Goal: Task Accomplishment & Management: Manage account settings

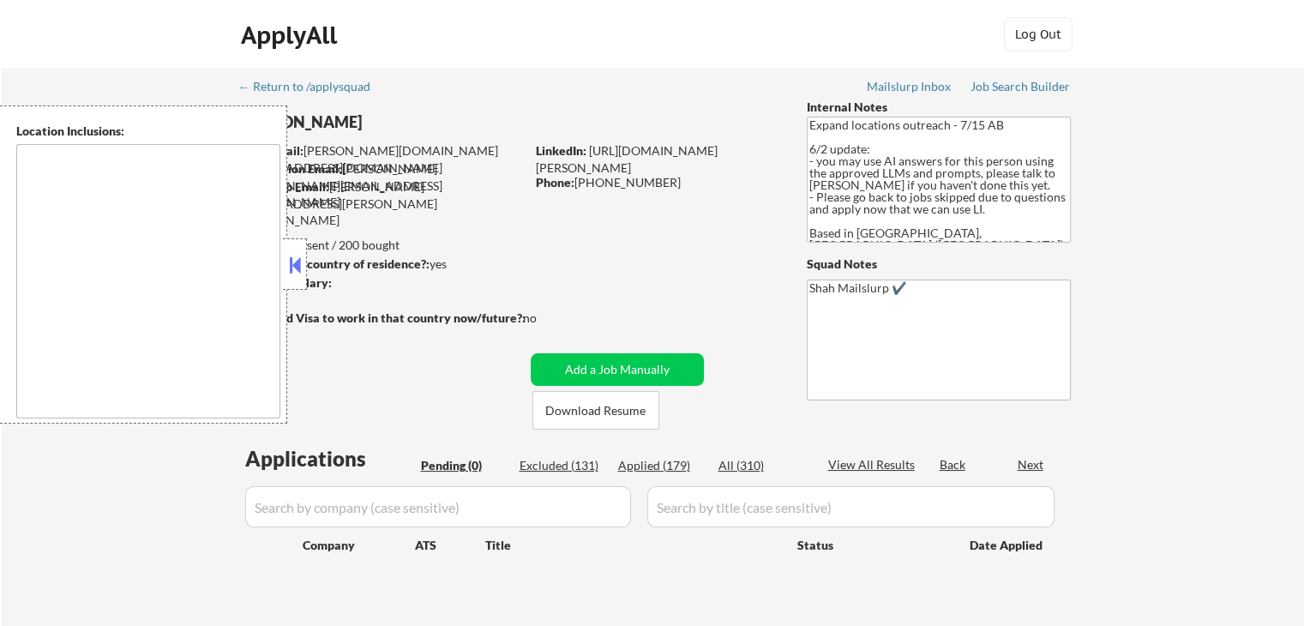
type textarea "[GEOGRAPHIC_DATA], ON [GEOGRAPHIC_DATA], ON [GEOGRAPHIC_DATA], ON [GEOGRAPHIC_D…"
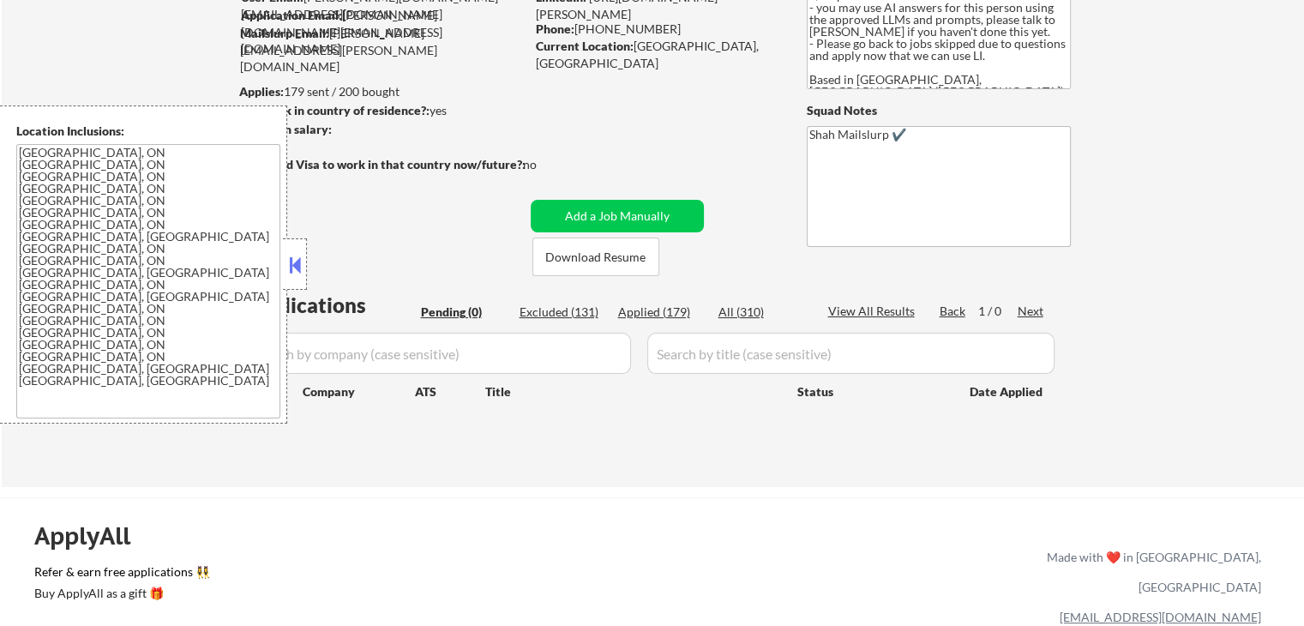
scroll to position [171, 0]
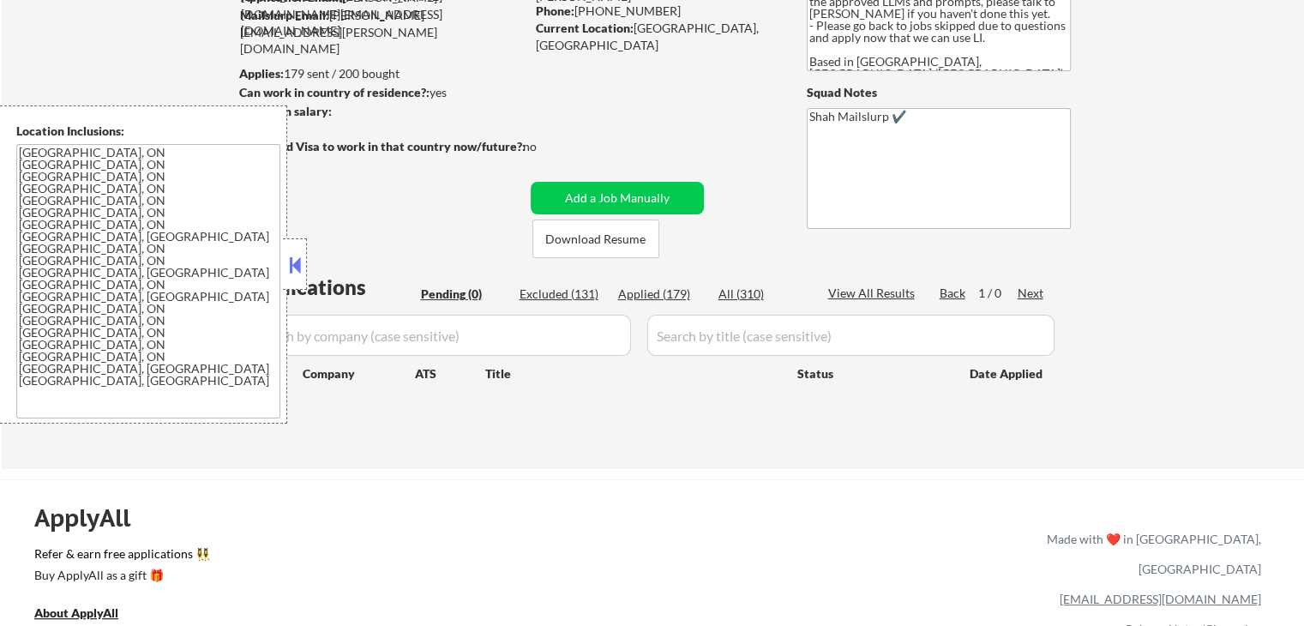
click at [654, 301] on div "Applied (179)" at bounding box center [661, 293] width 86 height 17
select select ""applied""
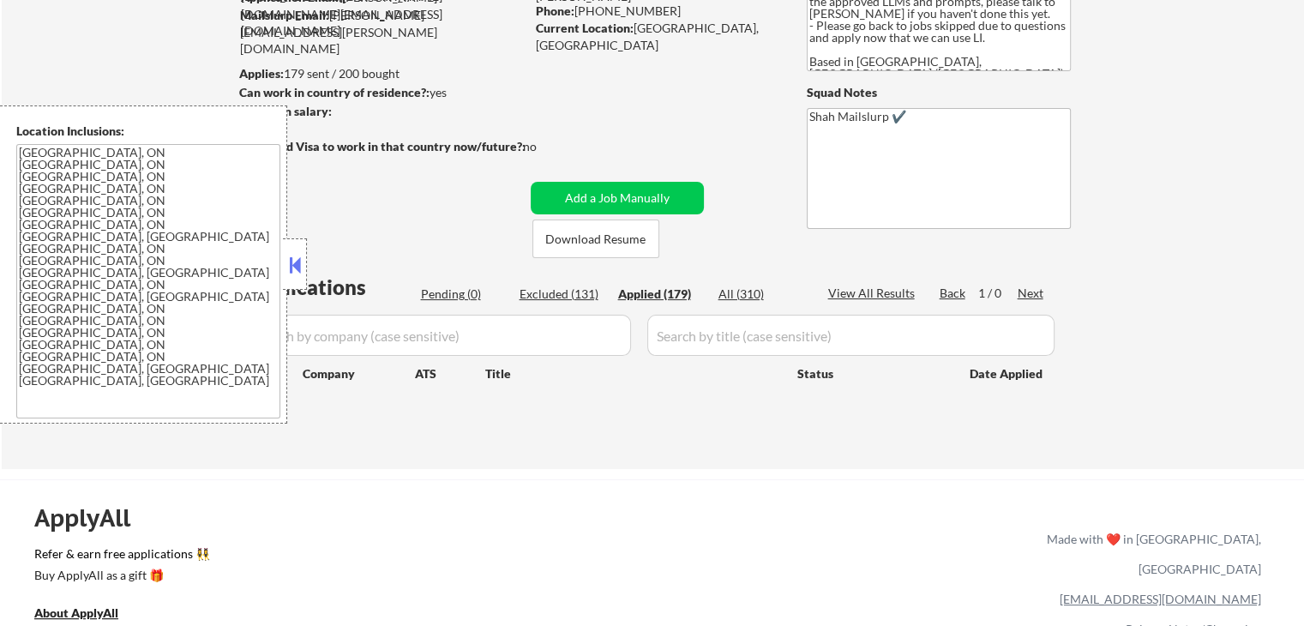
select select ""applied""
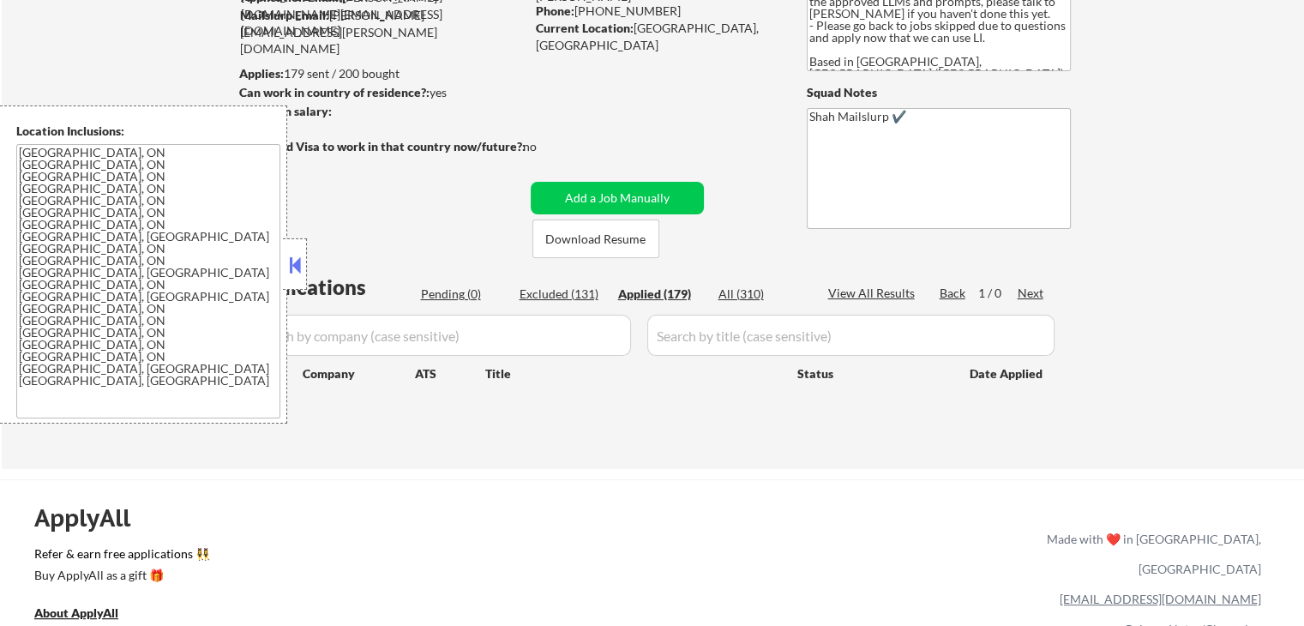
select select ""applied""
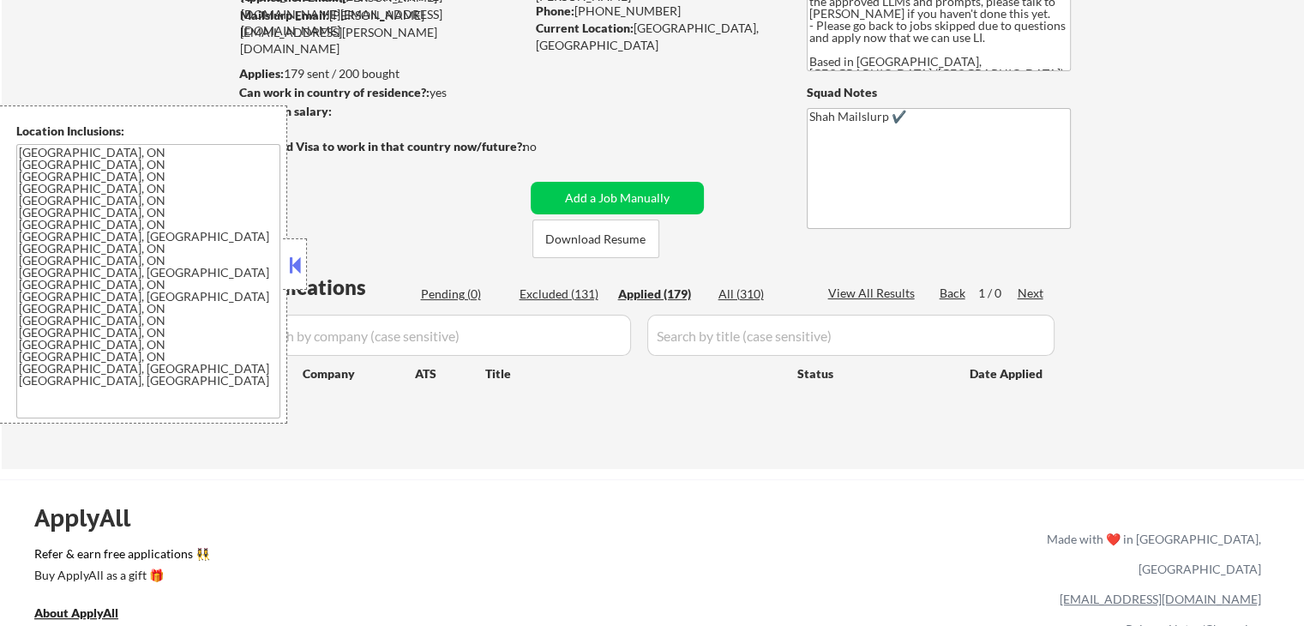
select select ""applied""
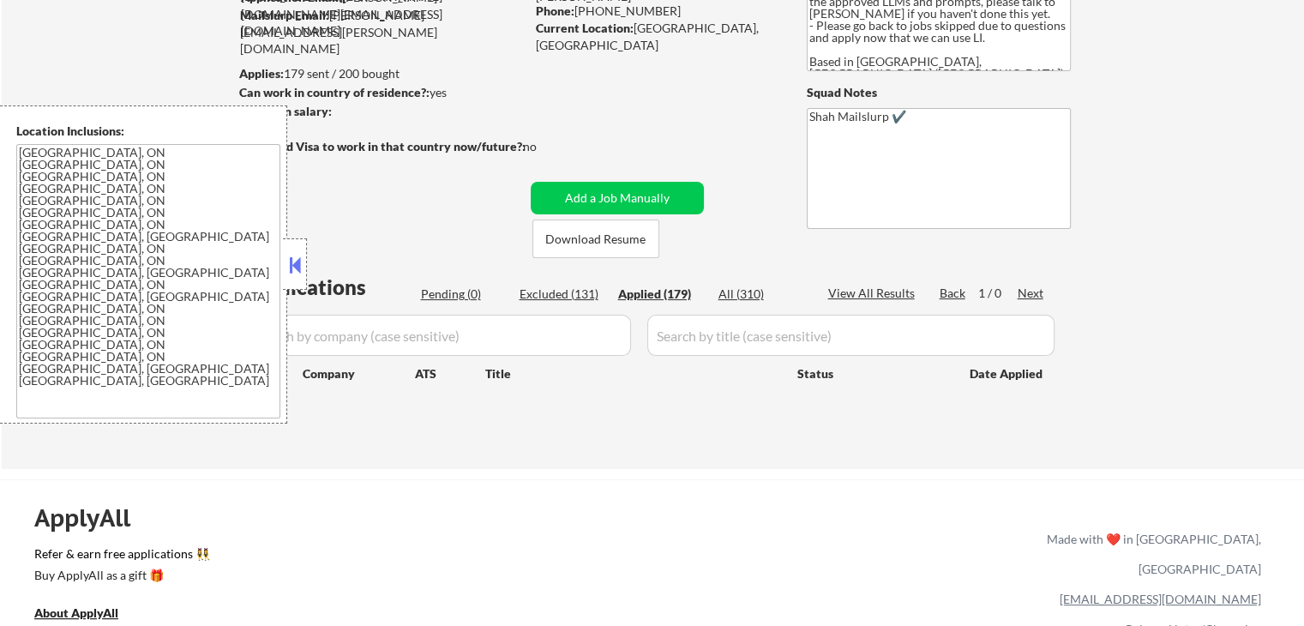
select select ""applied""
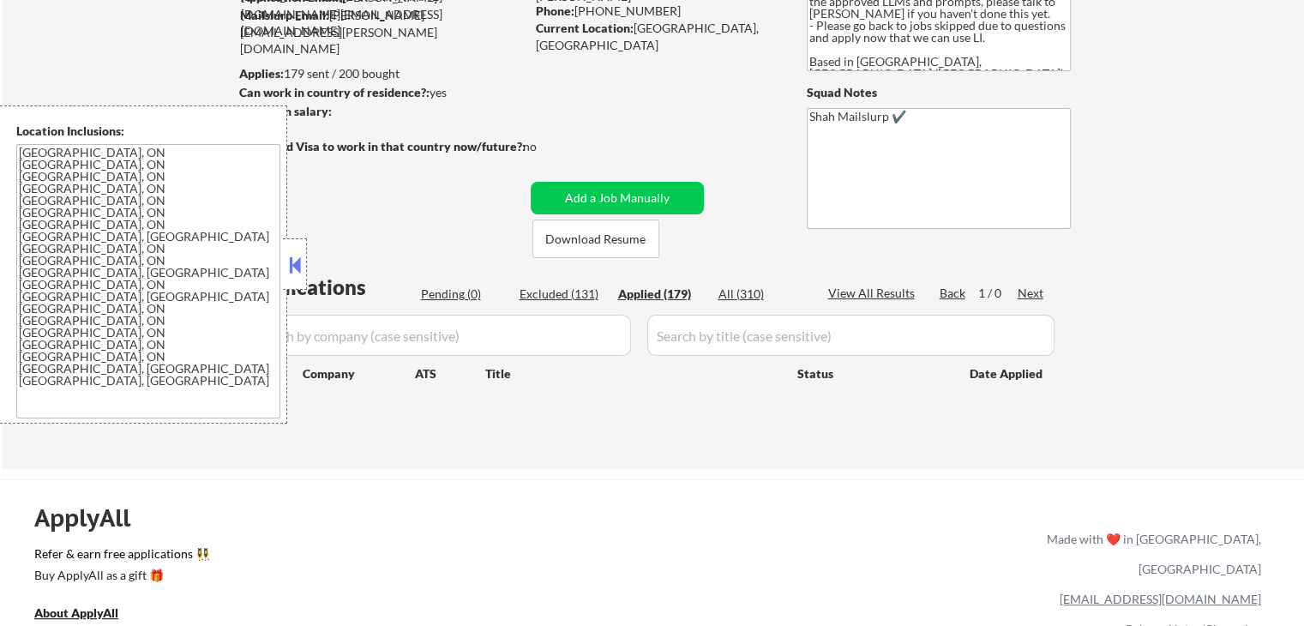
select select ""applied""
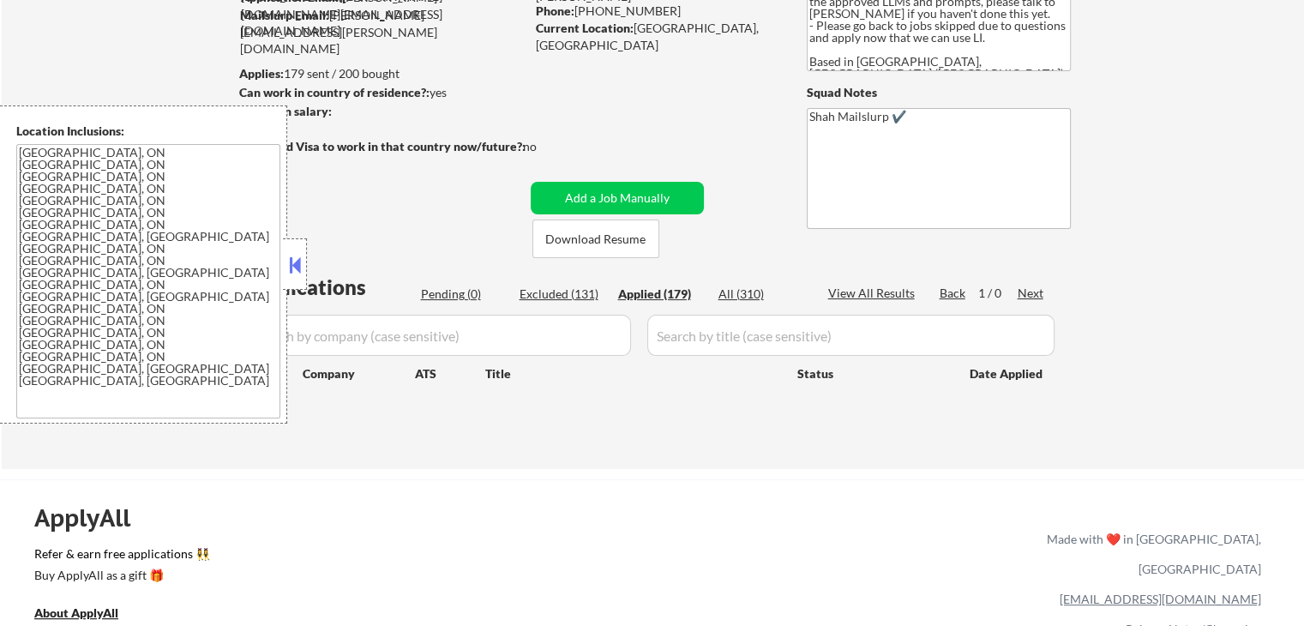
select select ""applied""
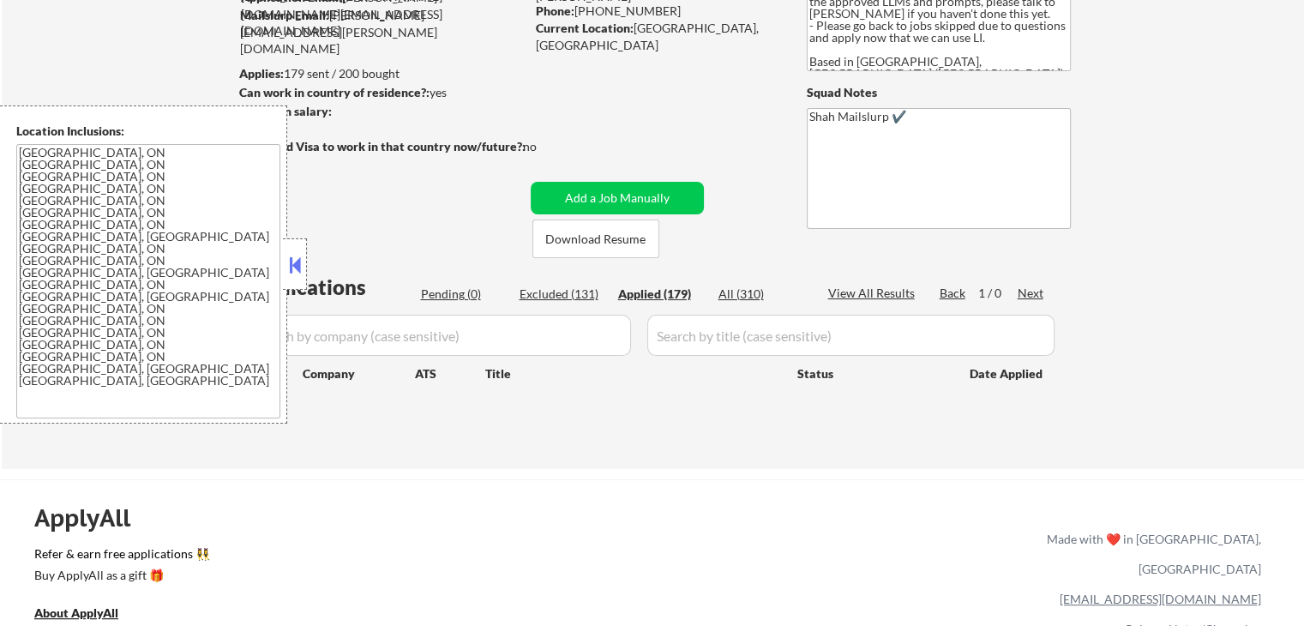
select select ""applied""
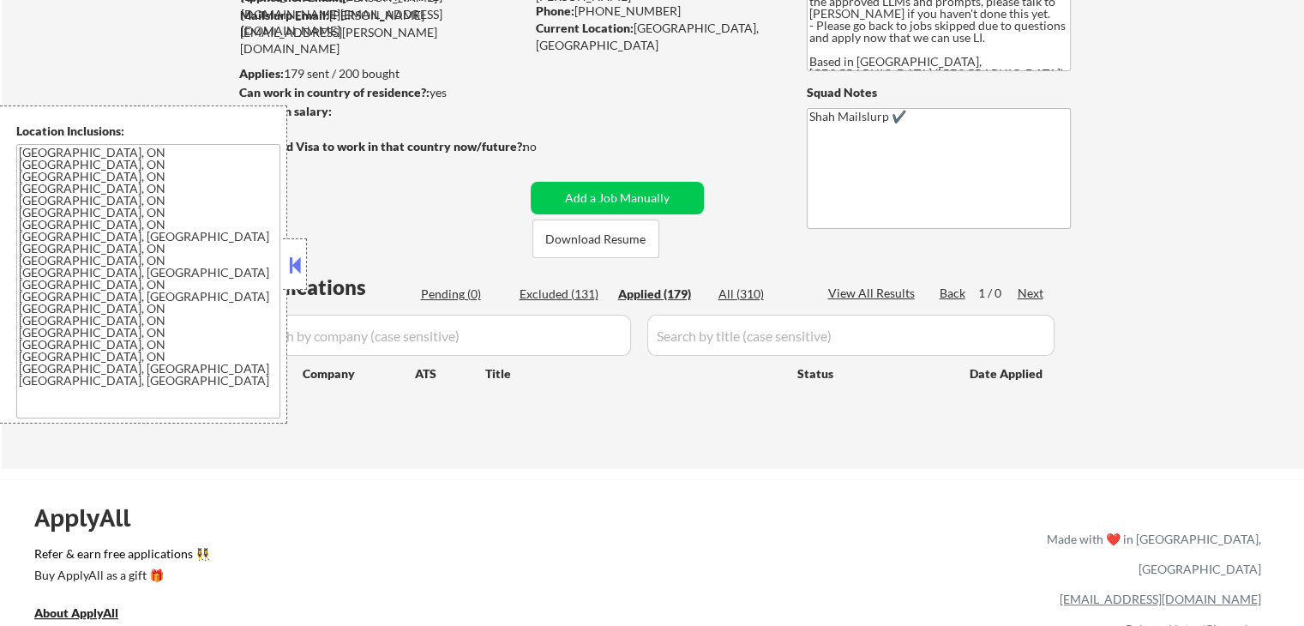
select select ""applied""
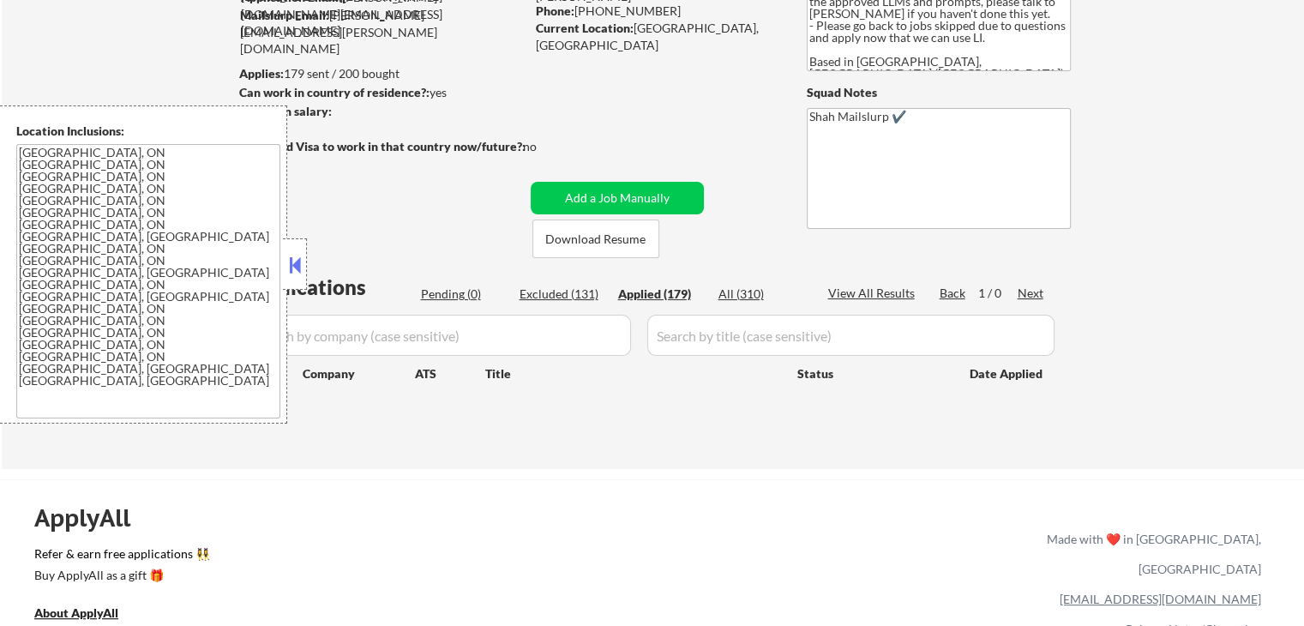
select select ""applied""
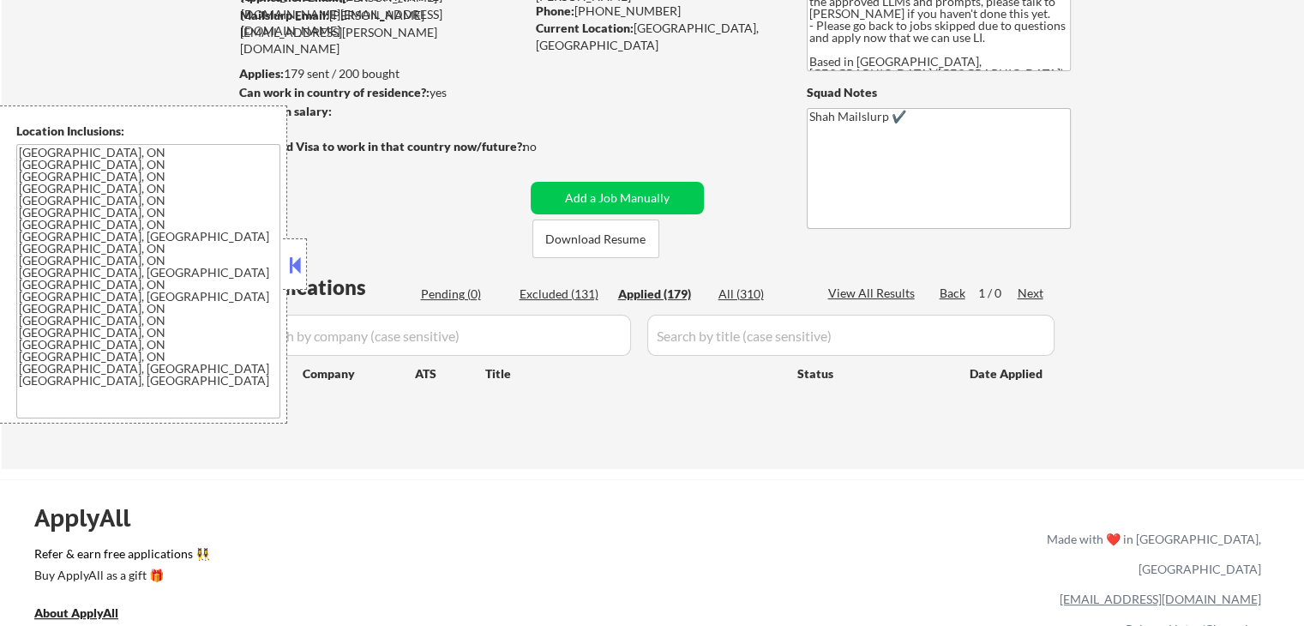
select select ""applied""
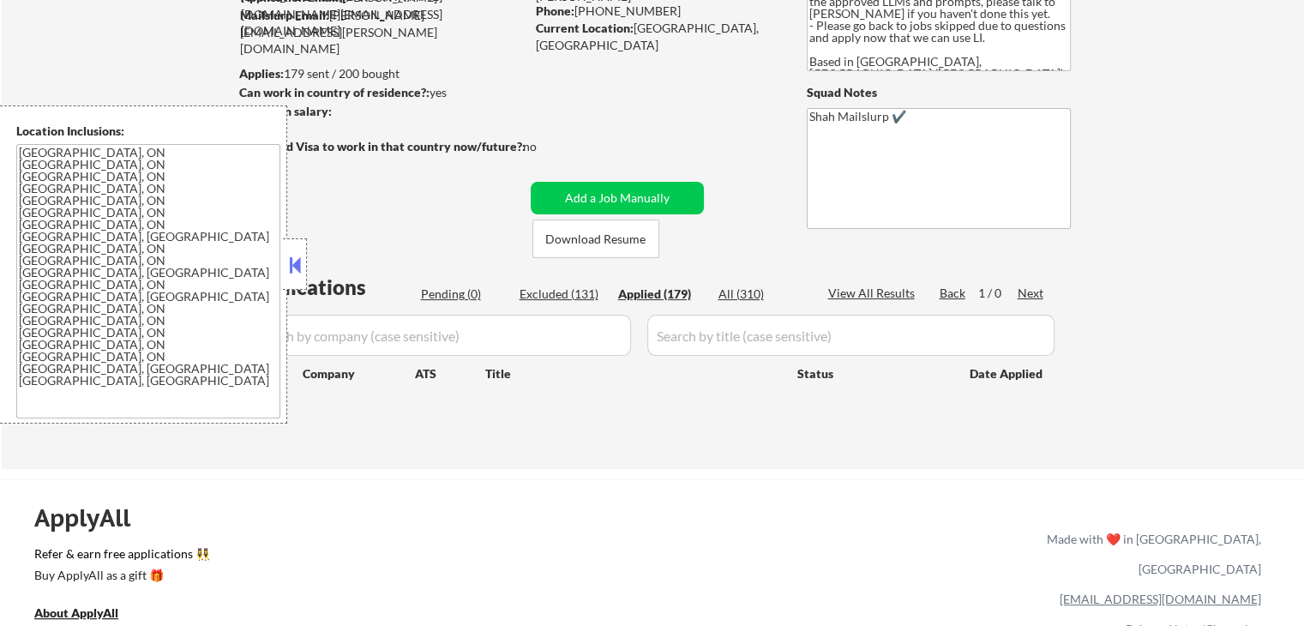
select select ""applied""
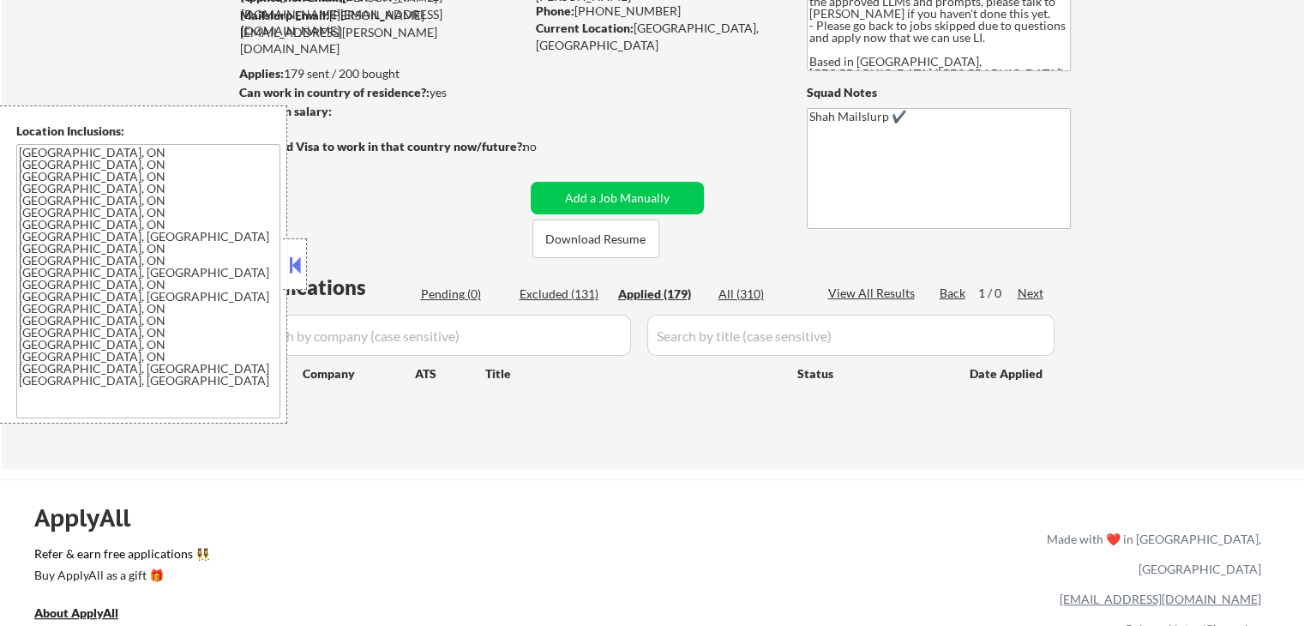
select select ""applied""
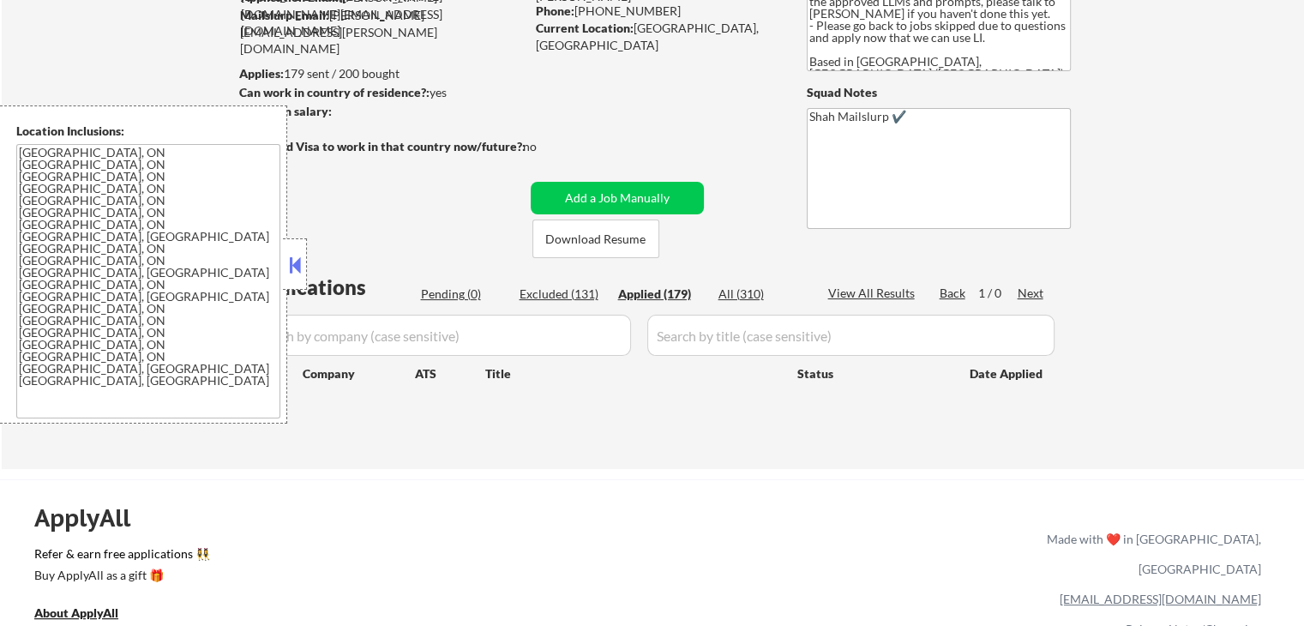
select select ""applied""
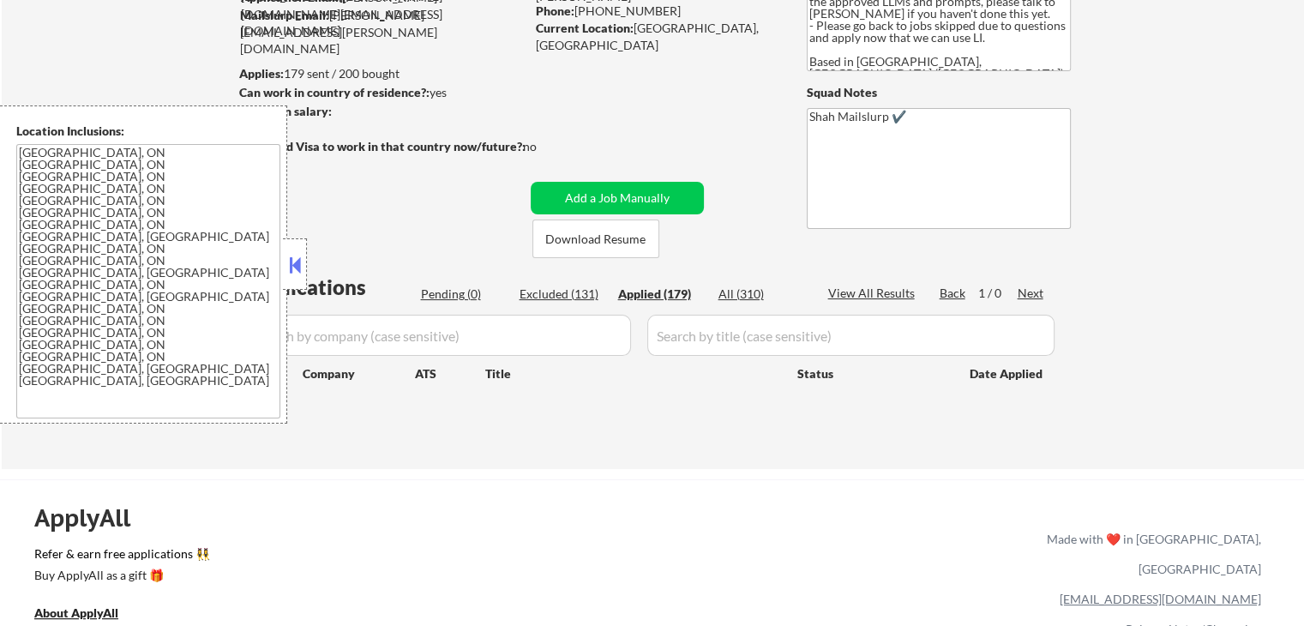
select select ""applied""
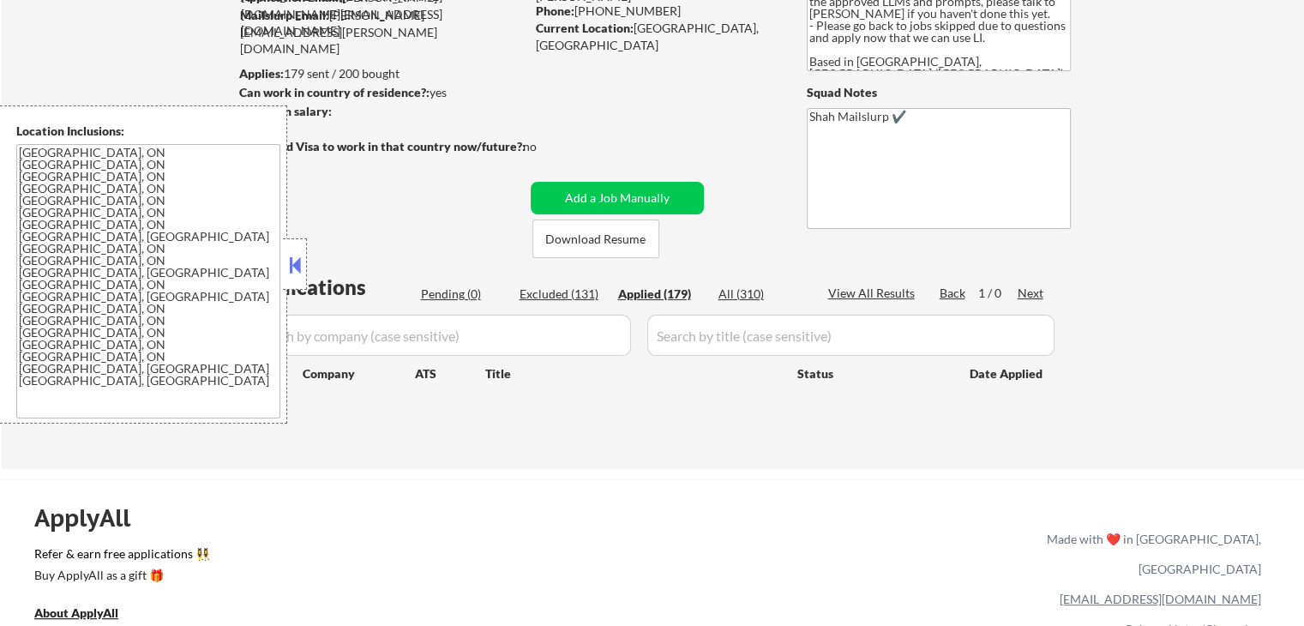
select select ""applied""
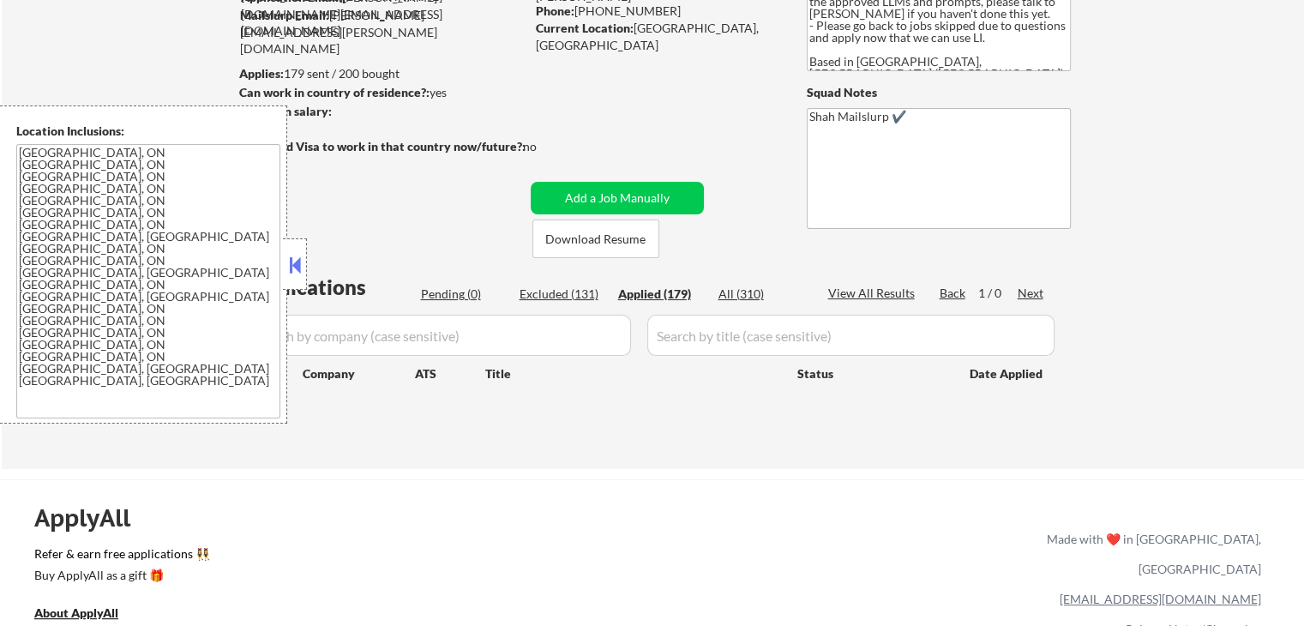
select select ""applied""
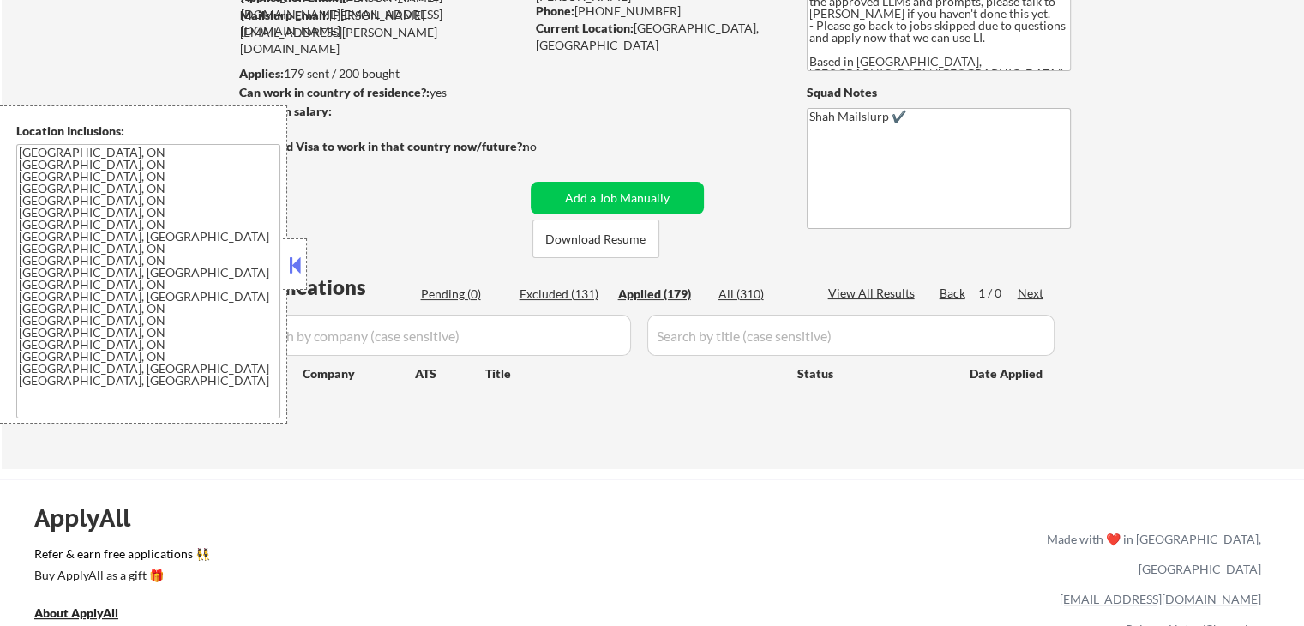
select select ""applied""
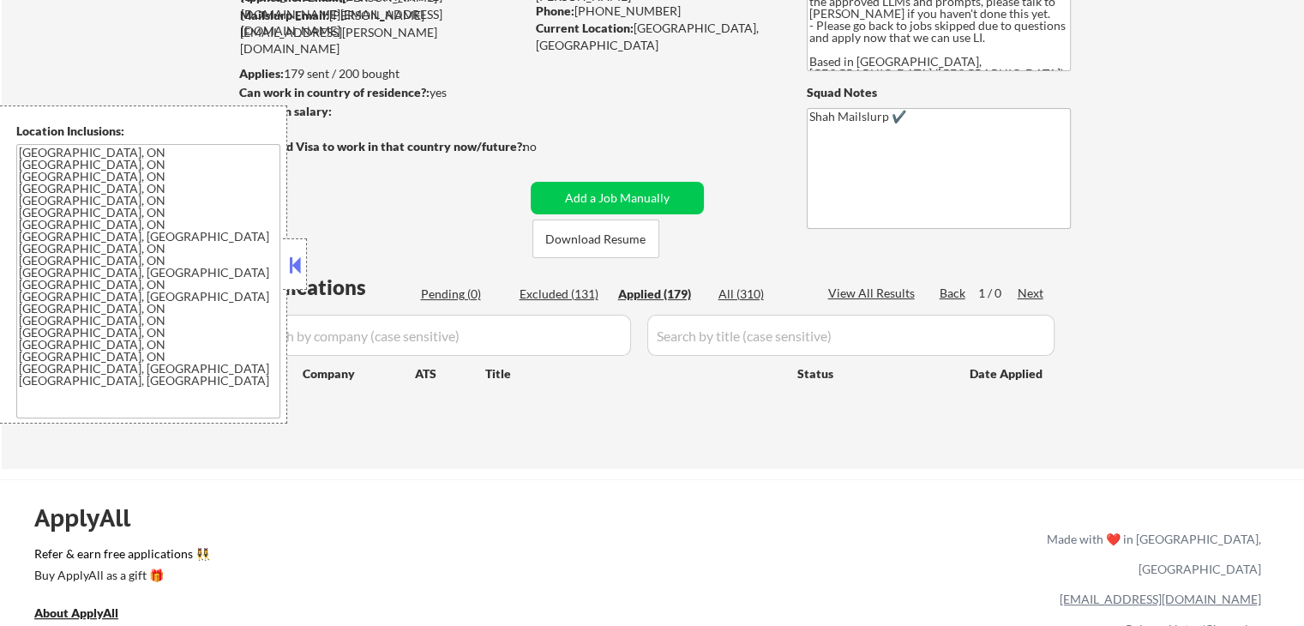
select select ""applied""
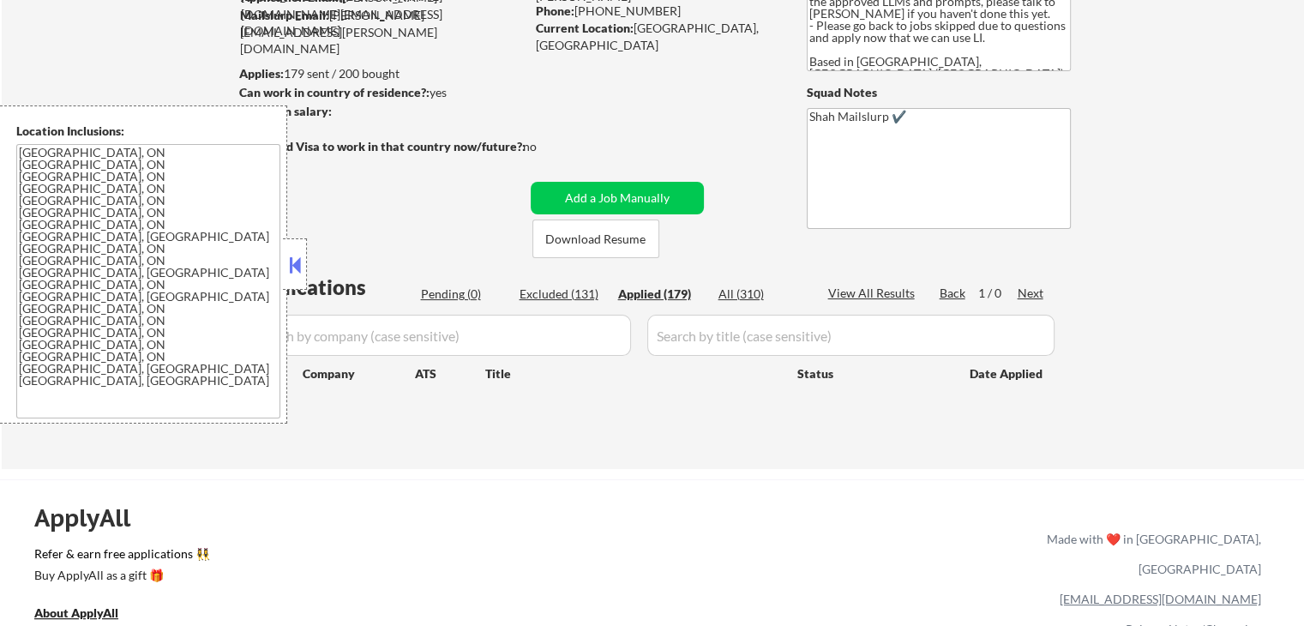
select select ""applied""
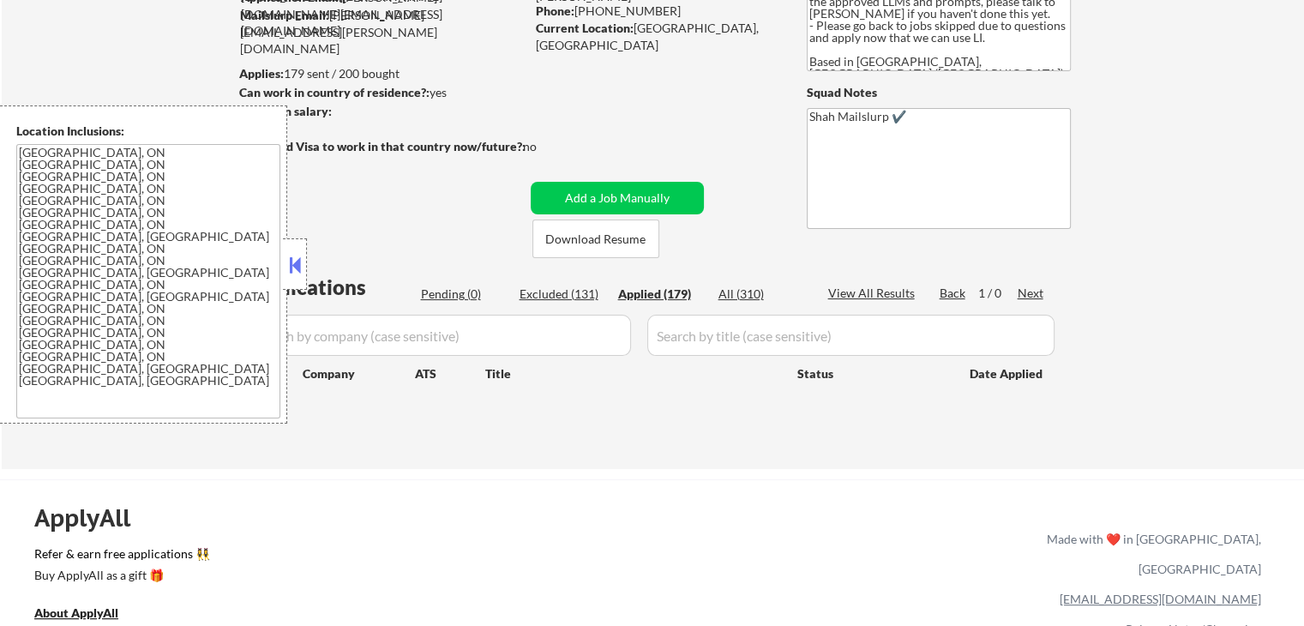
select select ""applied""
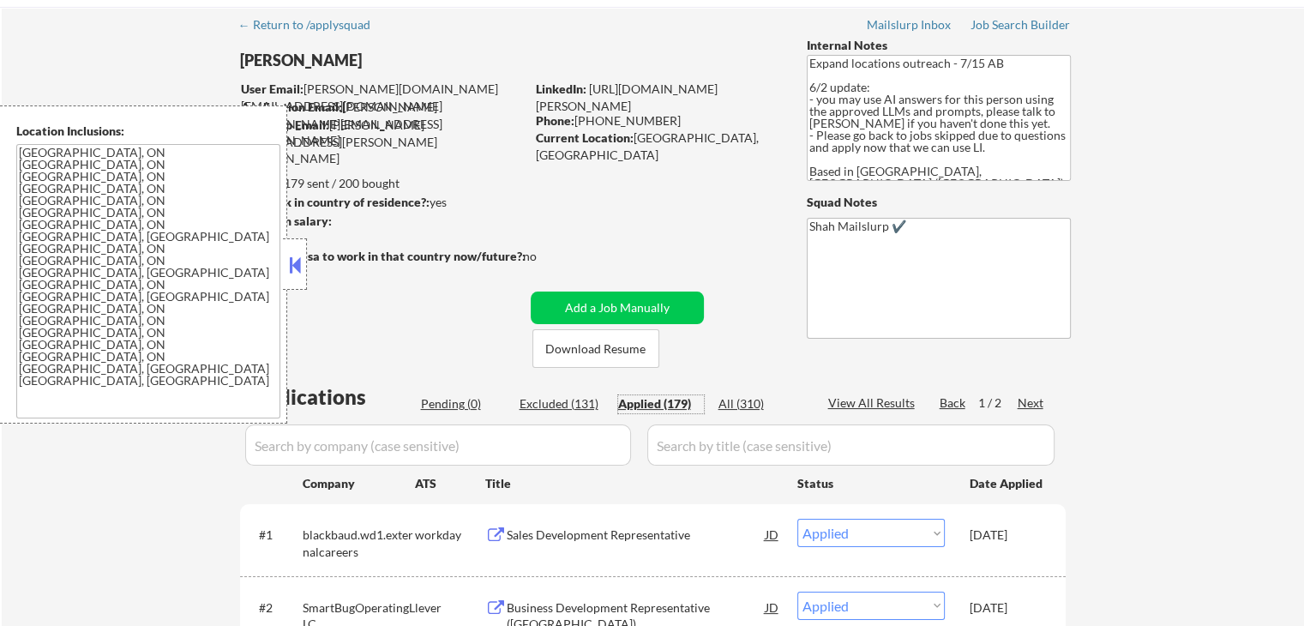
scroll to position [0, 0]
